Goal: Information Seeking & Learning: Learn about a topic

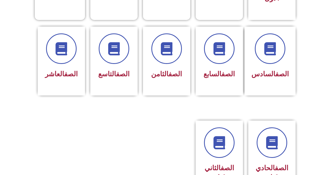
scroll to position [205, 0]
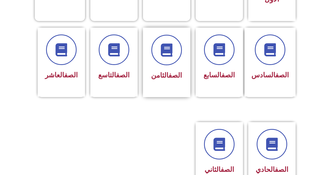
click at [172, 71] on link "الصف" at bounding box center [175, 75] width 13 height 8
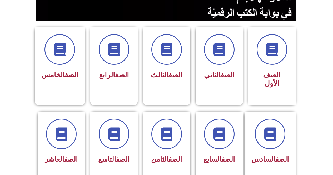
scroll to position [127, 0]
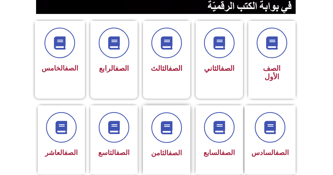
click at [155, 138] on div "الصف الثامن" at bounding box center [166, 135] width 33 height 47
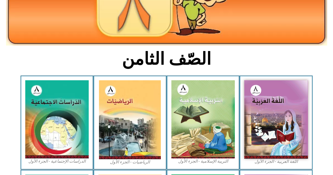
scroll to position [110, 0]
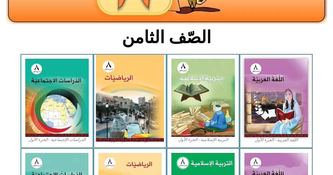
click at [139, 81] on img at bounding box center [130, 98] width 68 height 87
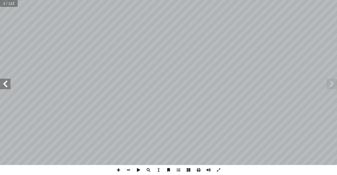
click at [0, 83] on span at bounding box center [5, 84] width 11 height 11
click at [5, 83] on span at bounding box center [5, 84] width 11 height 11
click at [6, 82] on span at bounding box center [5, 84] width 11 height 11
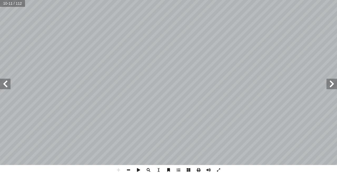
click at [128, 171] on span at bounding box center [129, 170] width 10 height 10
click at [129, 170] on span at bounding box center [129, 170] width 10 height 10
click at [1, 83] on span at bounding box center [5, 84] width 11 height 11
click at [4, 83] on span at bounding box center [5, 84] width 11 height 11
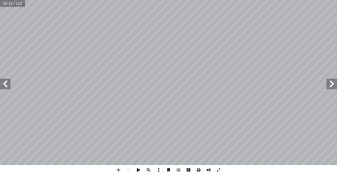
click at [4, 83] on span at bounding box center [5, 84] width 11 height 11
click at [4, 86] on span at bounding box center [5, 84] width 11 height 11
click at [337, 84] on span at bounding box center [332, 84] width 11 height 11
click at [120, 169] on span at bounding box center [119, 170] width 10 height 10
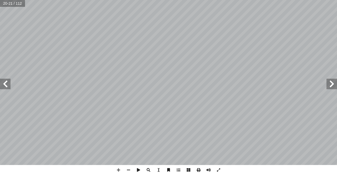
click at [330, 81] on span at bounding box center [332, 84] width 11 height 11
click at [2, 84] on span at bounding box center [5, 84] width 11 height 11
click at [1, 85] on span at bounding box center [5, 84] width 11 height 11
click at [332, 87] on span at bounding box center [332, 84] width 11 height 11
click at [330, 87] on span at bounding box center [332, 84] width 11 height 11
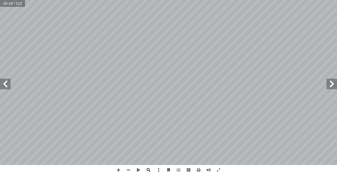
click at [2, 86] on span at bounding box center [5, 84] width 11 height 11
click at [119, 169] on span at bounding box center [119, 170] width 10 height 10
click at [4, 82] on span at bounding box center [5, 84] width 11 height 11
click at [329, 86] on span at bounding box center [332, 84] width 11 height 11
click at [277, 173] on div "16 ً قــا ْ ف َ ، و ِ ن ْ ي ّ نســبي ِ ــن ْ عددي ُ جمــع ُ يمكــن ٍّ عــام ٍ و…" at bounding box center [168, 87] width 337 height 175
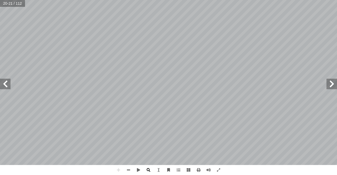
click at [145, 168] on div "16 ً قــا ْ ف َ ، و ِ ن ْ ي ّ نســبي ِ ــن ْ عددي ُ جمــع ُ يمكــن ٍّ عــام ٍ و…" at bounding box center [168, 87] width 337 height 175
click at [7, 82] on span at bounding box center [5, 84] width 11 height 11
click at [185, 0] on html "الصفحة الرئيسية الصف الأول الصف الثاني الصف الثالث الصف الرابع الصف الخامس الصف…" at bounding box center [168, 24] width 337 height 48
click at [128, 170] on div "18 تية: آ ل� � ِ للقاعدة ً قا ْ ف َ ، و ِ ن ْ ي ّ نسبي ِ ن ْ عددي ِّ ي أ � ُ طر…" at bounding box center [168, 87] width 337 height 175
click at [154, 48] on html "الصفحة الرئيسية الصف الأول الصف الثاني الصف الثالث الصف الرابع الصف الخامس الصف…" at bounding box center [168, 24] width 337 height 48
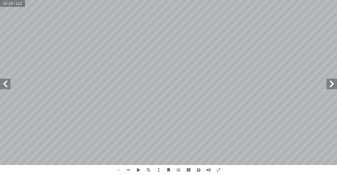
click at [162, 48] on html "الصفحة الرئيسية الصف الأول الصف الثاني الصف الثالث الصف الرابع الصف الخامس الصف…" at bounding box center [168, 24] width 337 height 48
